Goal: Task Accomplishment & Management: Manage account settings

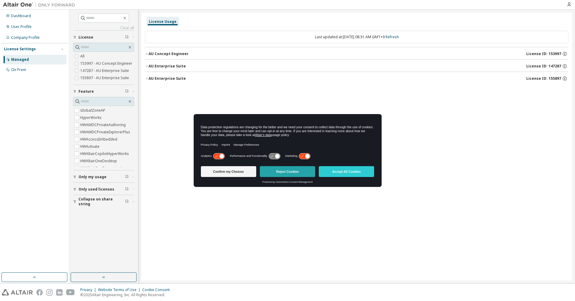
click at [297, 170] on button "Reject Cookies" at bounding box center [287, 171] width 55 height 11
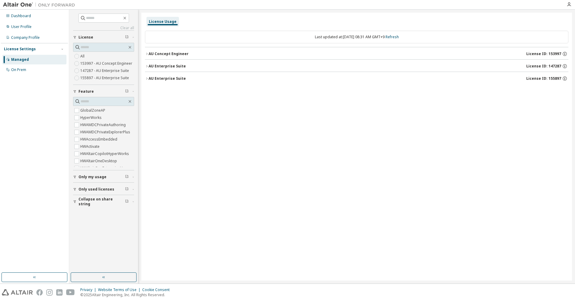
click at [146, 79] on icon "button" at bounding box center [147, 79] width 4 height 4
click at [146, 53] on icon "button" at bounding box center [147, 54] width 4 height 4
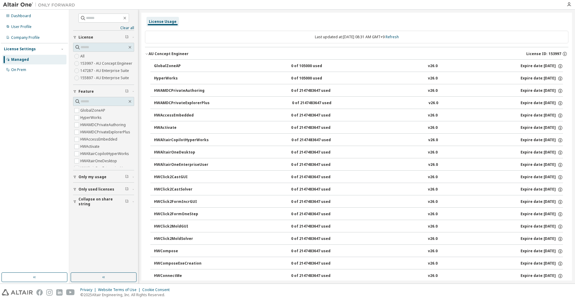
click at [147, 53] on icon "button" at bounding box center [147, 54] width 4 height 4
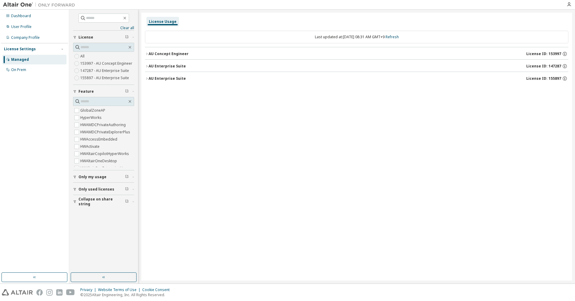
click at [147, 64] on icon "button" at bounding box center [147, 66] width 4 height 4
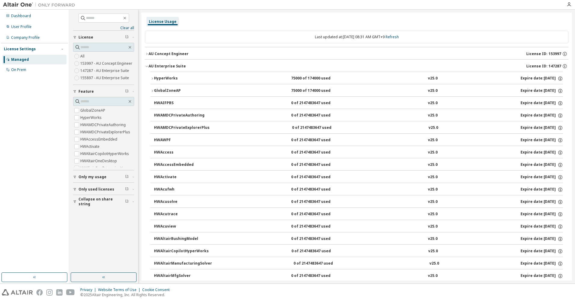
click at [152, 76] on button "HyperWorks 75000 of 174000 used v25.0 Expire date: [DATE]" at bounding box center [356, 78] width 413 height 13
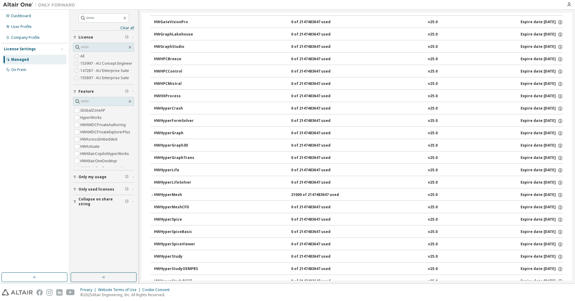
scroll to position [1324, 0]
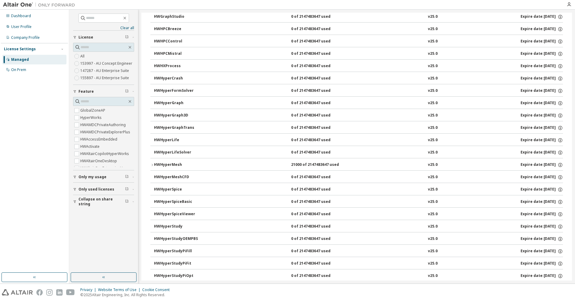
click at [152, 163] on icon "button" at bounding box center [152, 165] width 4 height 4
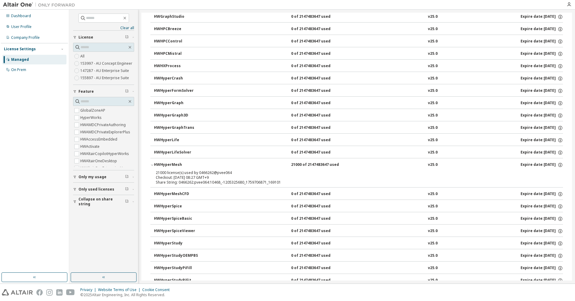
click at [152, 164] on icon "button" at bounding box center [152, 165] width 4 height 4
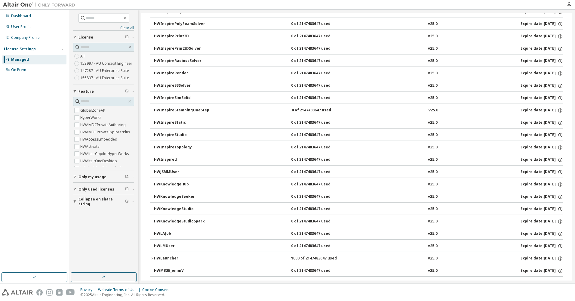
scroll to position [2197, 0]
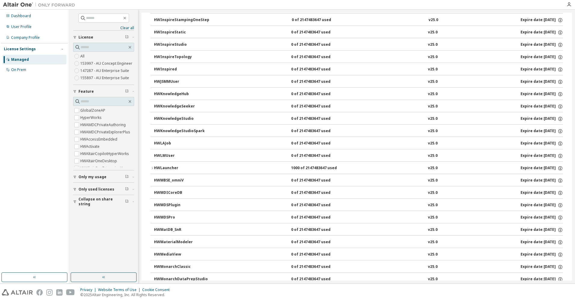
click at [150, 167] on icon "button" at bounding box center [152, 168] width 4 height 4
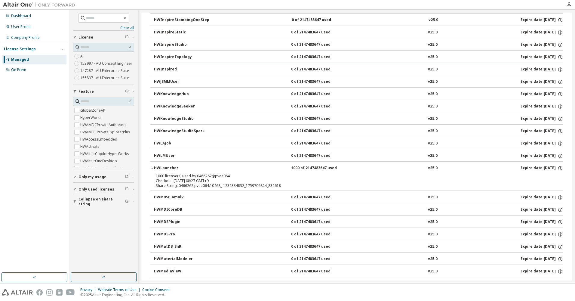
click at [153, 167] on icon "button" at bounding box center [152, 168] width 4 height 4
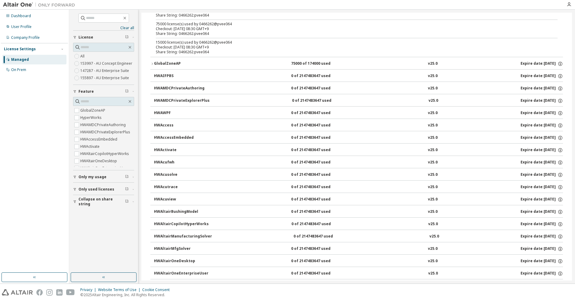
scroll to position [57, 0]
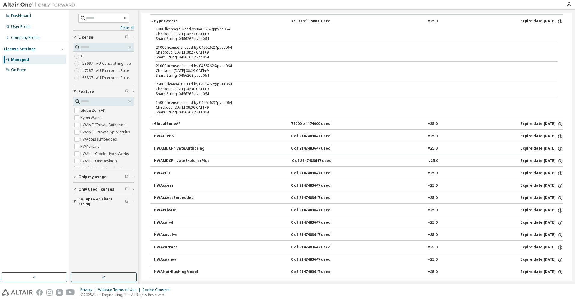
click at [152, 123] on icon "button" at bounding box center [152, 124] width 1 height 2
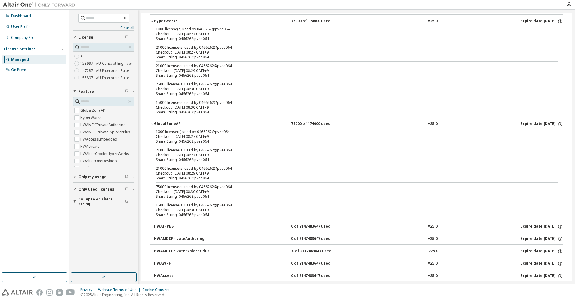
click at [151, 124] on icon "button" at bounding box center [152, 124] width 4 height 4
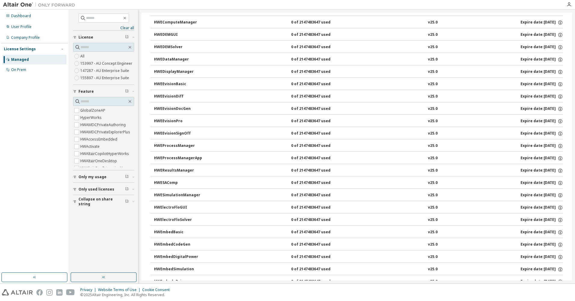
scroll to position [779, 0]
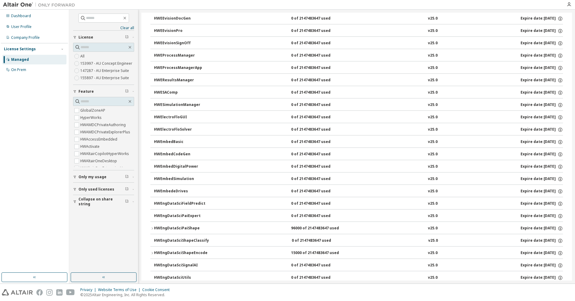
click at [150, 229] on icon "button" at bounding box center [152, 229] width 4 height 4
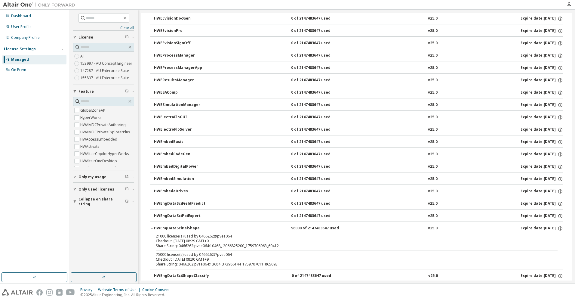
scroll to position [810, 0]
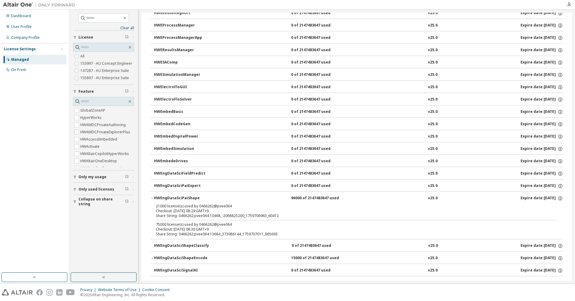
click at [154, 198] on icon "button" at bounding box center [152, 199] width 4 height 4
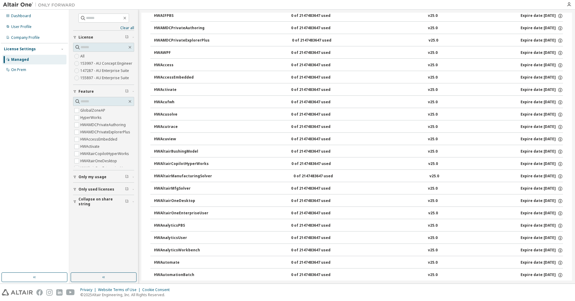
scroll to position [0, 0]
